Goal: Task Accomplishment & Management: Complete application form

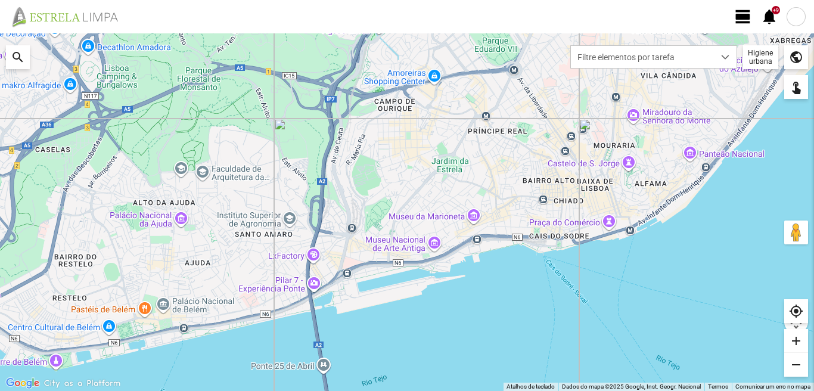
click at [738, 21] on span "view_day" at bounding box center [743, 17] width 18 height 18
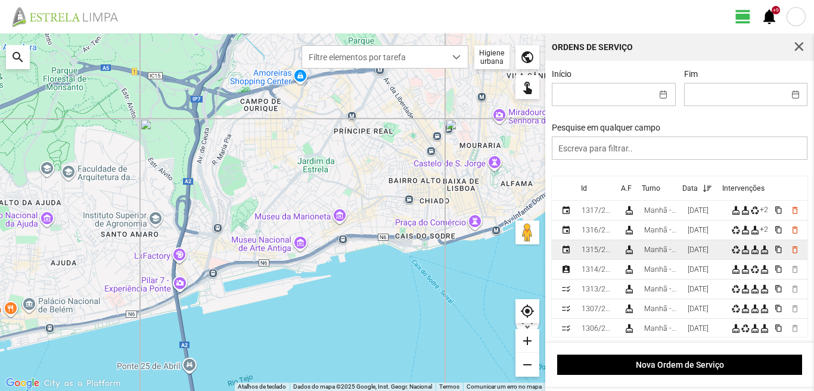
click at [676, 254] on div "Manhã - HU 1" at bounding box center [661, 249] width 34 height 8
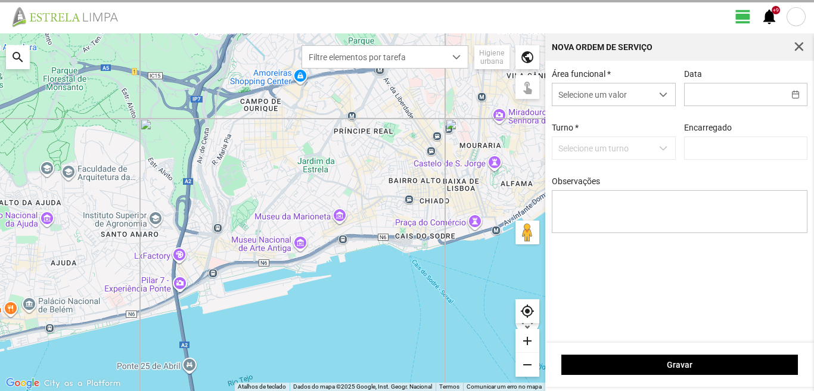
type input "[DATE]"
type textarea "39-baixa 10-25-ferias 44-folga referente ao dia [DATE] 22-45-47-descanso ao ser…"
type input "[PERSON_NAME]"
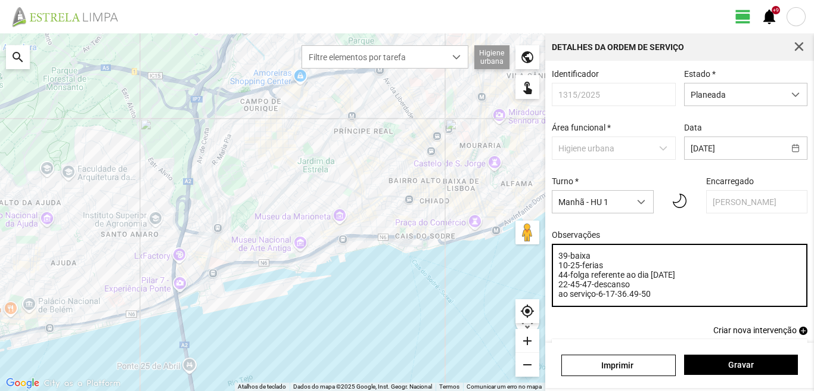
click at [651, 301] on textarea "39-baixa 10-25-ferias 44-folga referente ao dia [DATE] 22-45-47-descanso ao ser…" at bounding box center [680, 275] width 256 height 63
click at [592, 260] on textarea "39-baixa 10-25-ferias 44-folga referente ao dia [DATE] 22-45-47-descanso ao ser…" at bounding box center [680, 275] width 256 height 63
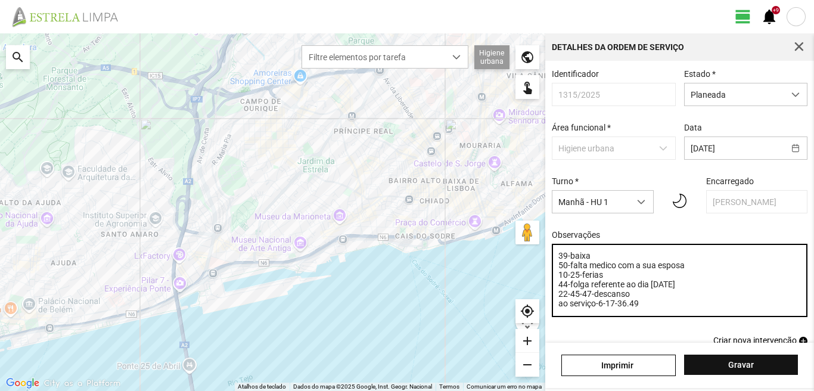
type textarea "39-baixa 50-falta medico com a sua esposa 10-25-ferias 44-folga referente ao di…"
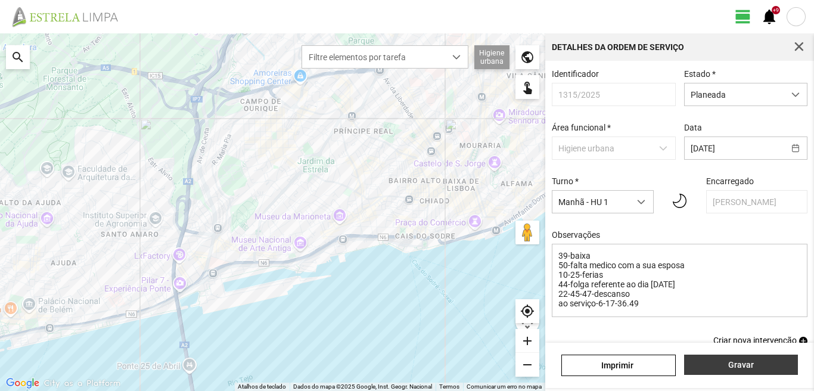
click at [700, 360] on span "Gravar" at bounding box center [740, 365] width 101 height 10
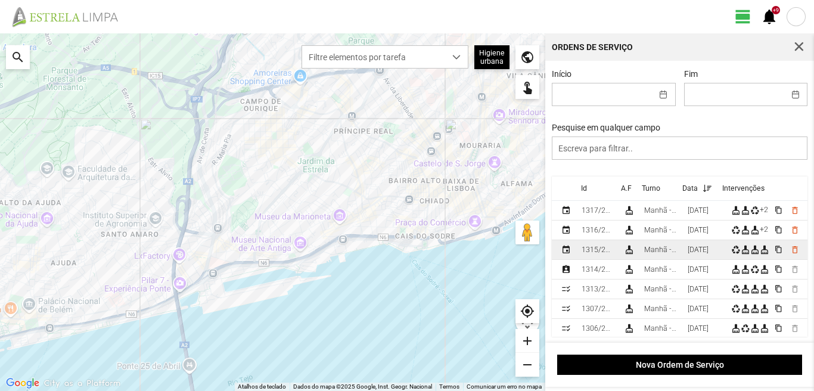
click at [671, 252] on div "Manhã - HU 1" at bounding box center [661, 249] width 34 height 8
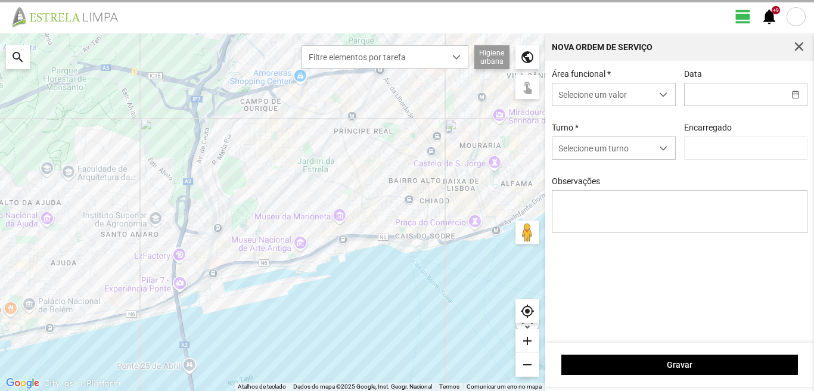
type input "[DATE]"
type textarea "39-baixa 50-falta medico com a sua esposa 10-25-ferias 44-folga referente ao di…"
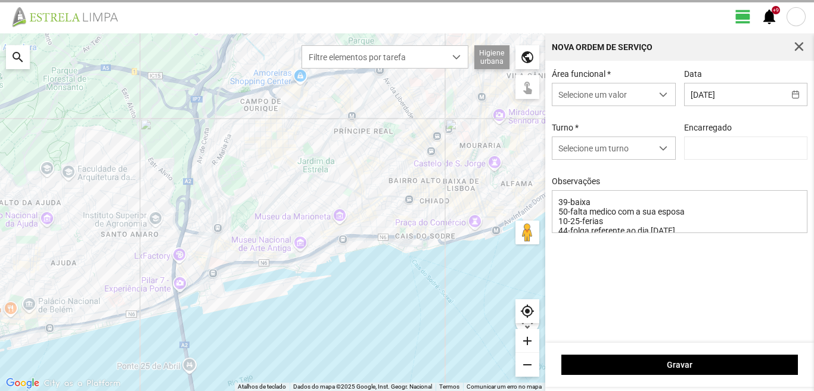
type input "[PERSON_NAME]"
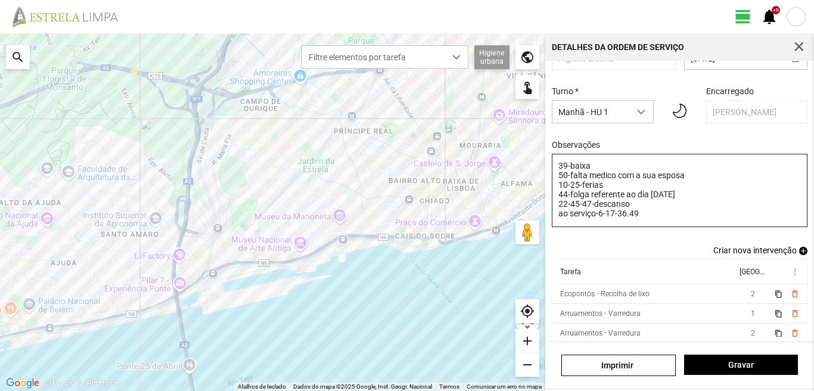
scroll to position [95, 0]
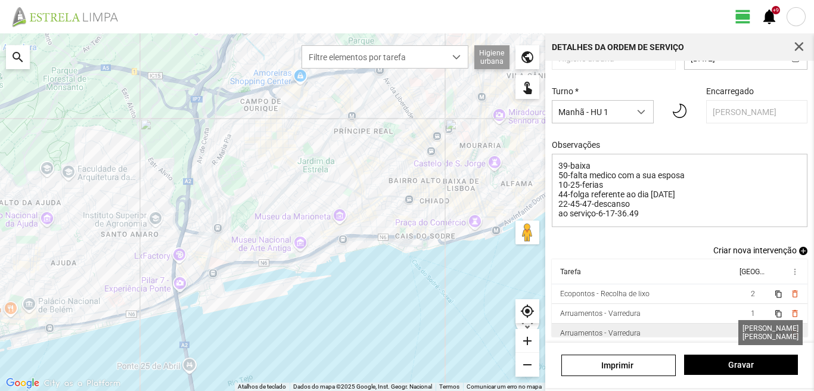
click at [751, 332] on span "2" at bounding box center [753, 333] width 4 height 8
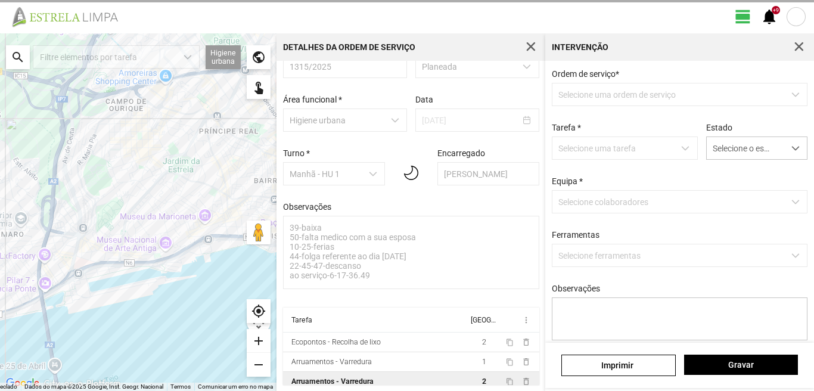
scroll to position [33, 0]
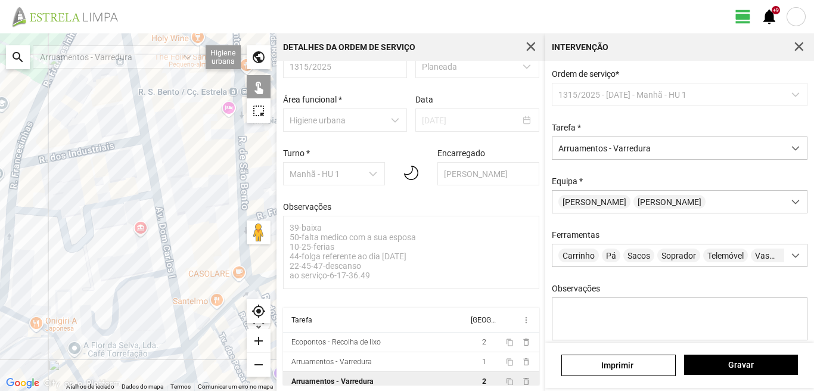
drag, startPoint x: 178, startPoint y: 155, endPoint x: 98, endPoint y: 172, distance: 81.4
click at [98, 172] on div at bounding box center [138, 211] width 276 height 357
click at [679, 204] on div "[PERSON_NAME]" at bounding box center [668, 202] width 232 height 22
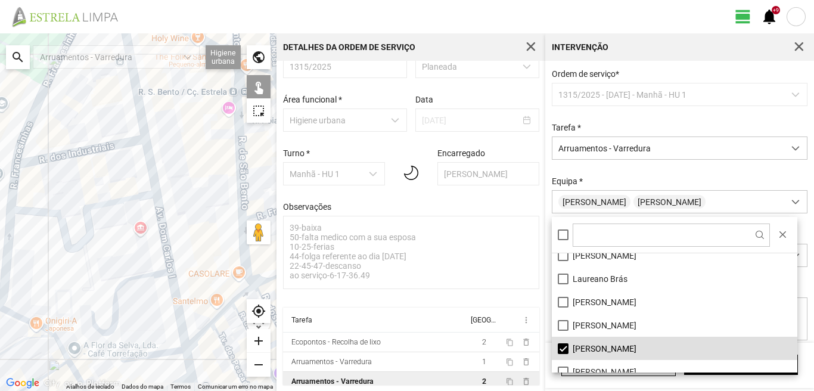
scroll to position [119, 0]
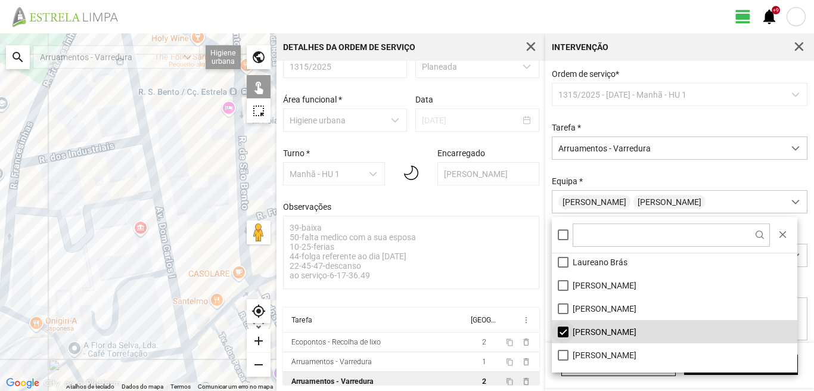
click at [565, 331] on li "[PERSON_NAME]" at bounding box center [674, 331] width 245 height 23
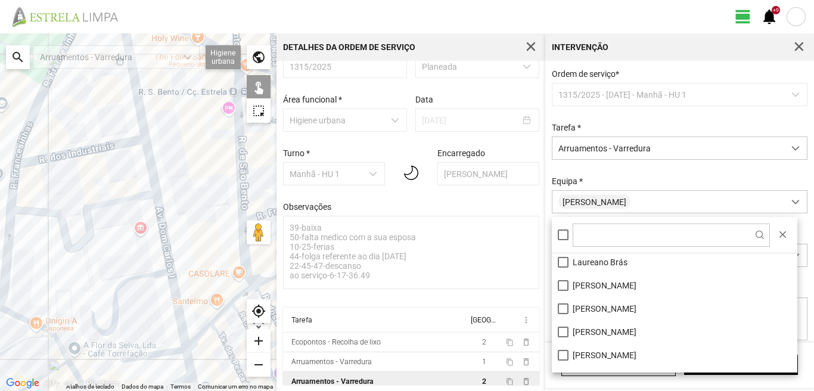
click at [158, 213] on div at bounding box center [138, 211] width 276 height 357
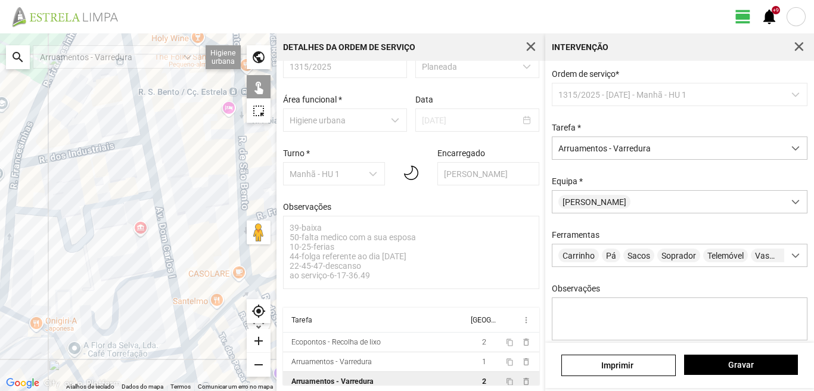
click at [158, 213] on div at bounding box center [138, 211] width 276 height 357
click at [651, 201] on div "[PERSON_NAME]" at bounding box center [668, 202] width 232 height 22
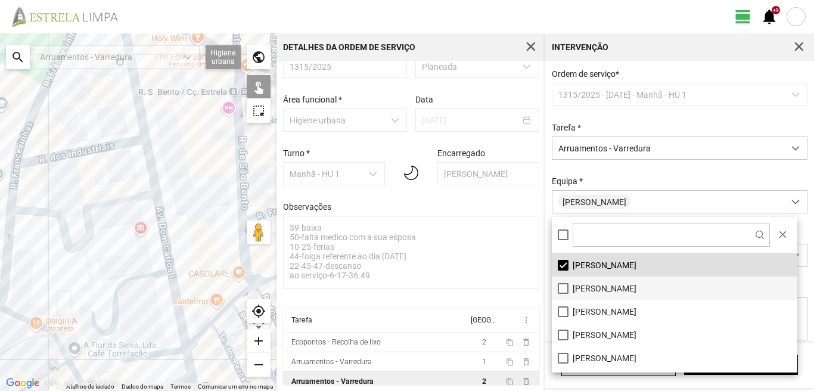
scroll to position [60, 0]
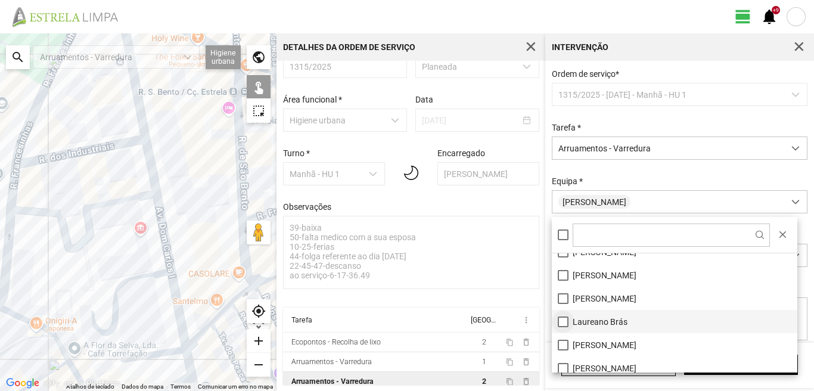
click at [561, 318] on li "Laureano Brás" at bounding box center [674, 321] width 245 height 23
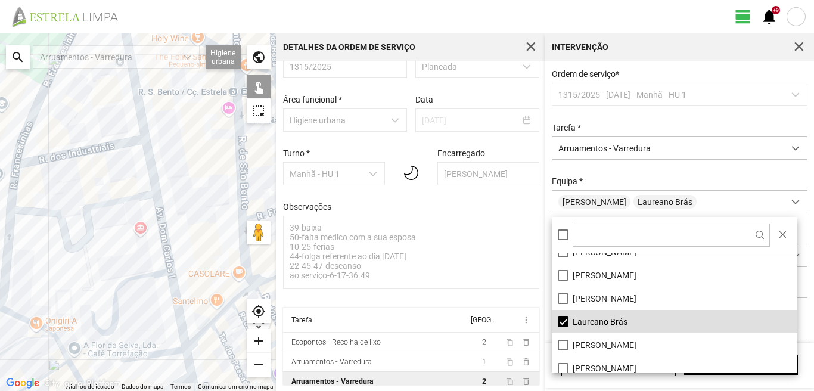
click at [152, 174] on div at bounding box center [138, 211] width 276 height 357
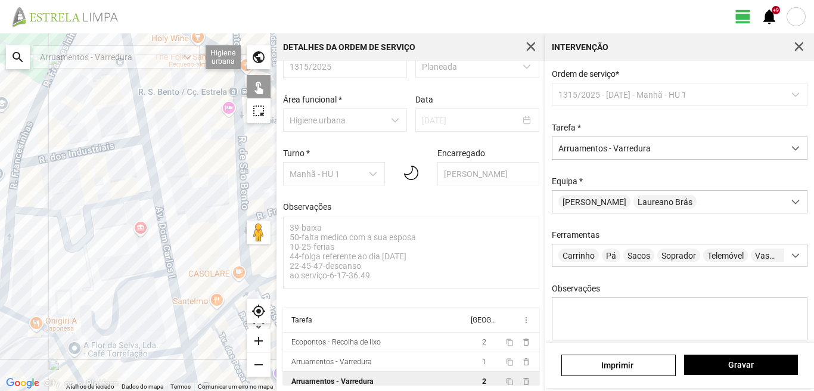
click at [152, 174] on div at bounding box center [138, 211] width 276 height 357
click at [777, 368] on span "Gravar" at bounding box center [740, 365] width 101 height 10
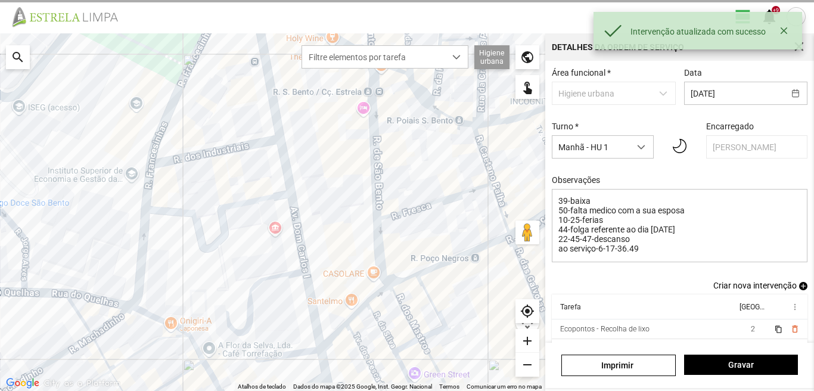
scroll to position [95, 0]
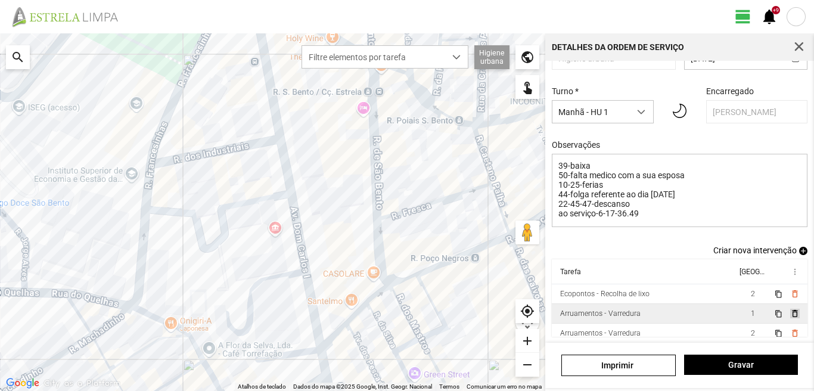
click at [789, 315] on span "delete_outline" at bounding box center [794, 314] width 10 height 10
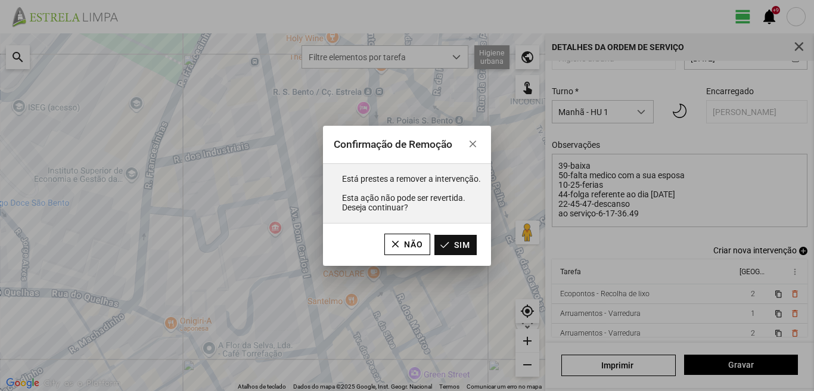
click at [450, 244] on button "Sim" at bounding box center [455, 245] width 42 height 20
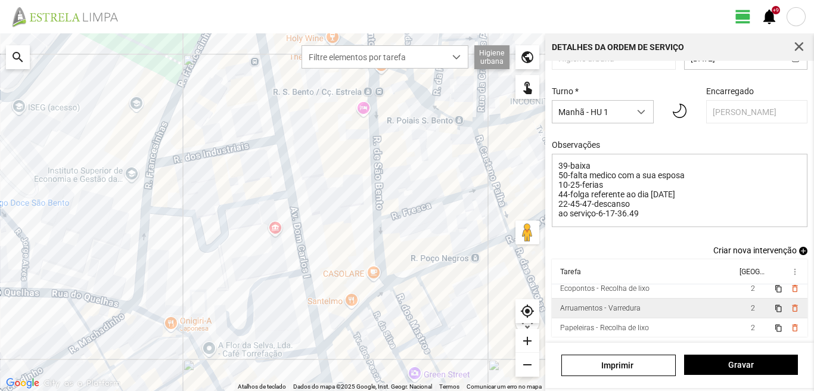
scroll to position [7, 0]
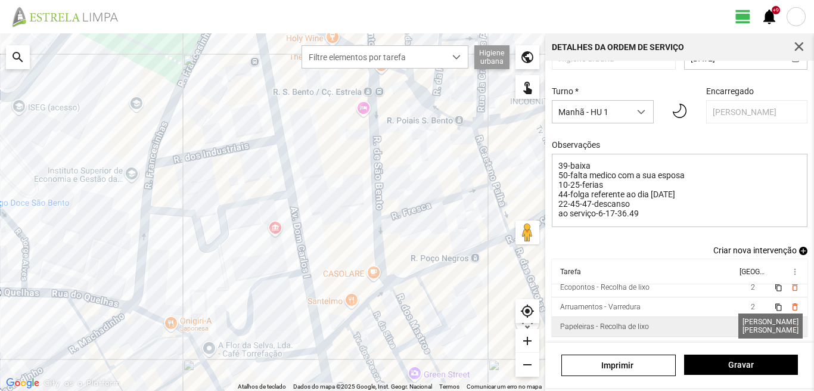
click at [751, 323] on span "2" at bounding box center [753, 326] width 4 height 8
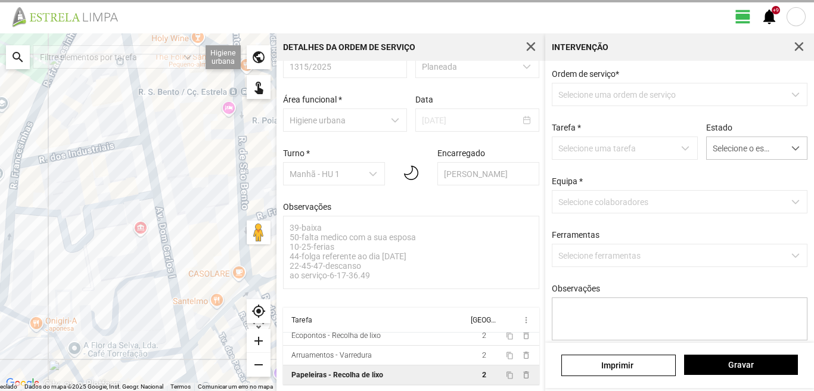
scroll to position [33, 0]
type textarea "tarefa atribuida por DT -[PERSON_NAME]"
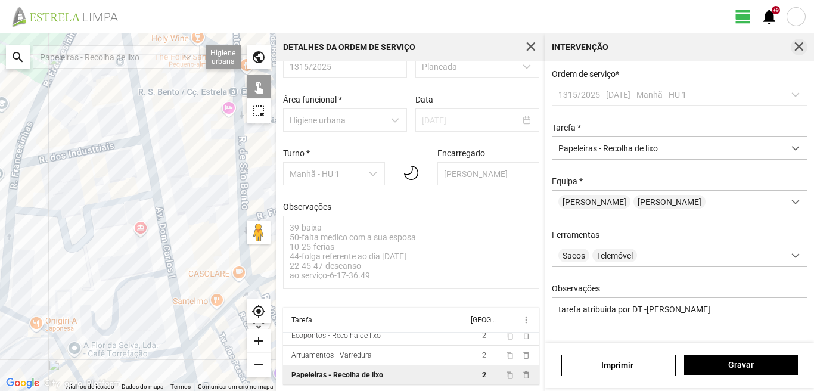
click at [798, 50] on span "button" at bounding box center [799, 47] width 11 height 11
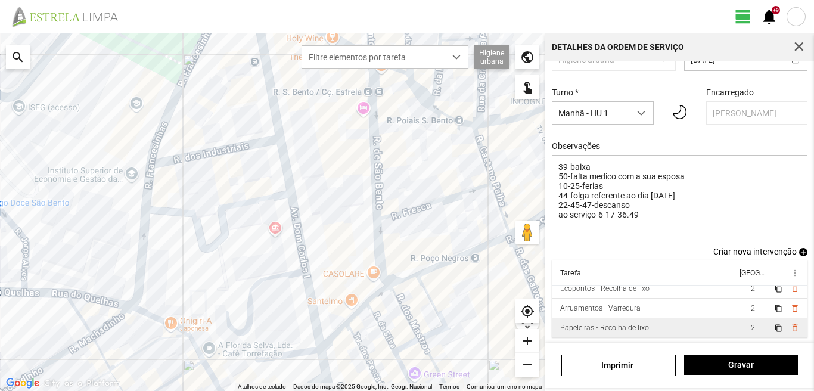
scroll to position [95, 0]
click at [727, 362] on span "Gravar" at bounding box center [740, 365] width 101 height 10
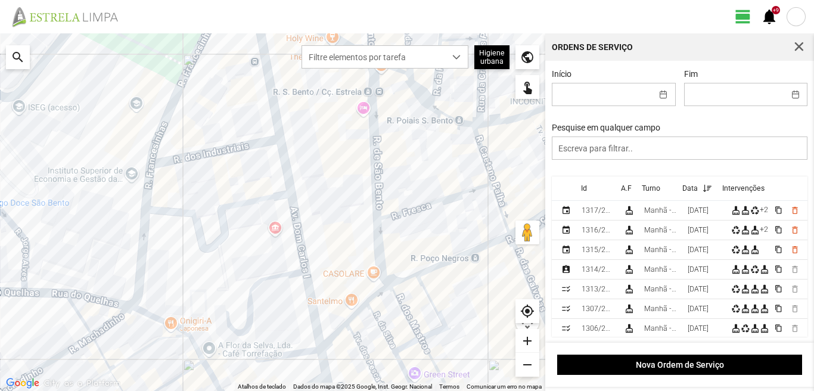
click at [804, 49] on button "button" at bounding box center [799, 47] width 17 height 17
